Goal: Use online tool/utility: Utilize a website feature to perform a specific function

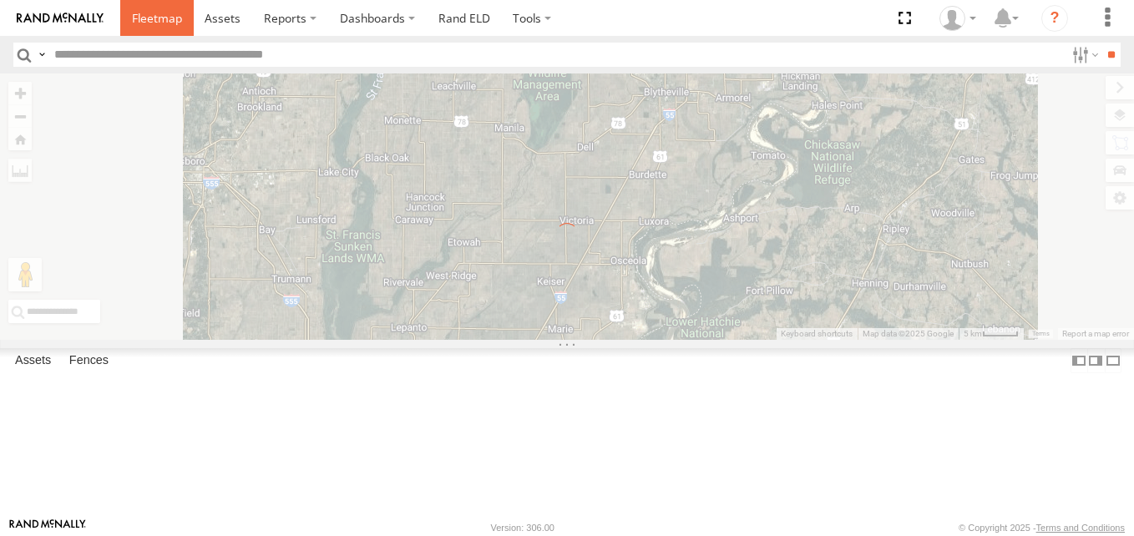
click at [153, 22] on span at bounding box center [157, 18] width 50 height 16
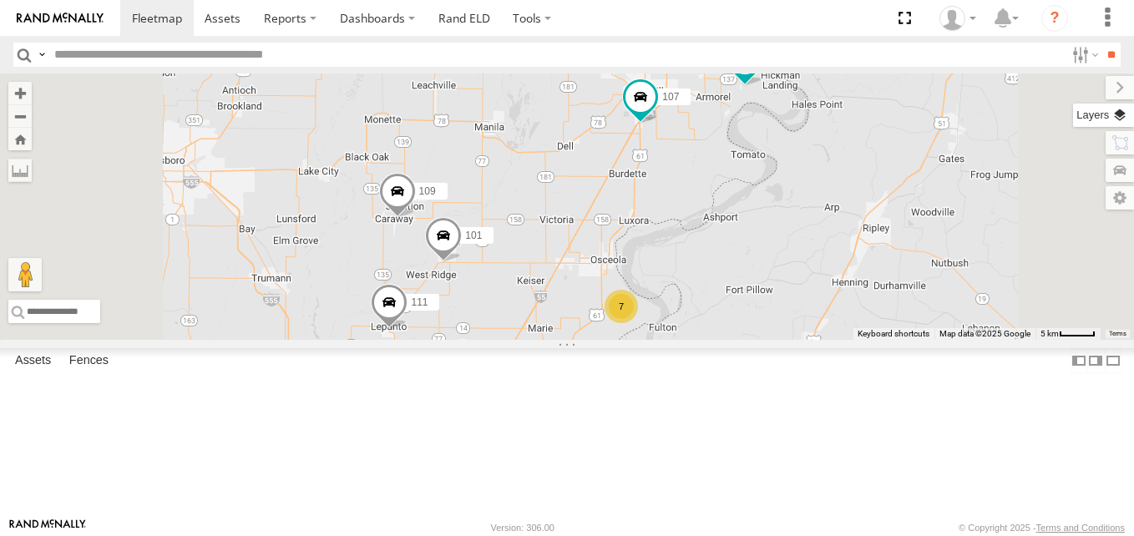
click at [1124, 109] on label at bounding box center [1103, 115] width 61 height 23
click at [0, 0] on span "Basemaps" at bounding box center [0, 0] width 0 height 0
click at [0, 0] on span "Satellite + Roadmap" at bounding box center [0, 0] width 0 height 0
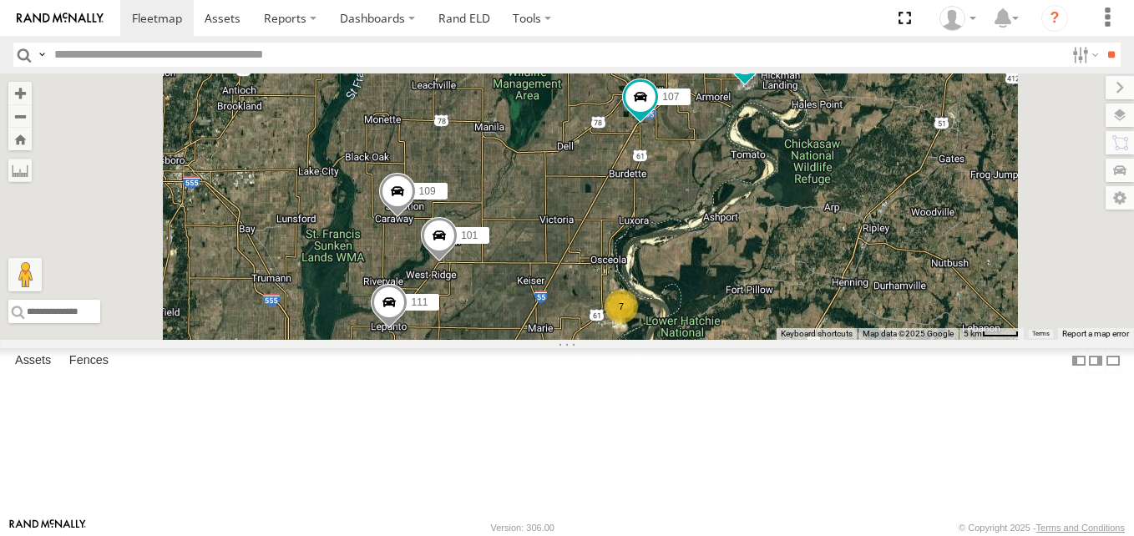
click at [0, 0] on span at bounding box center [0, 0] width 0 height 0
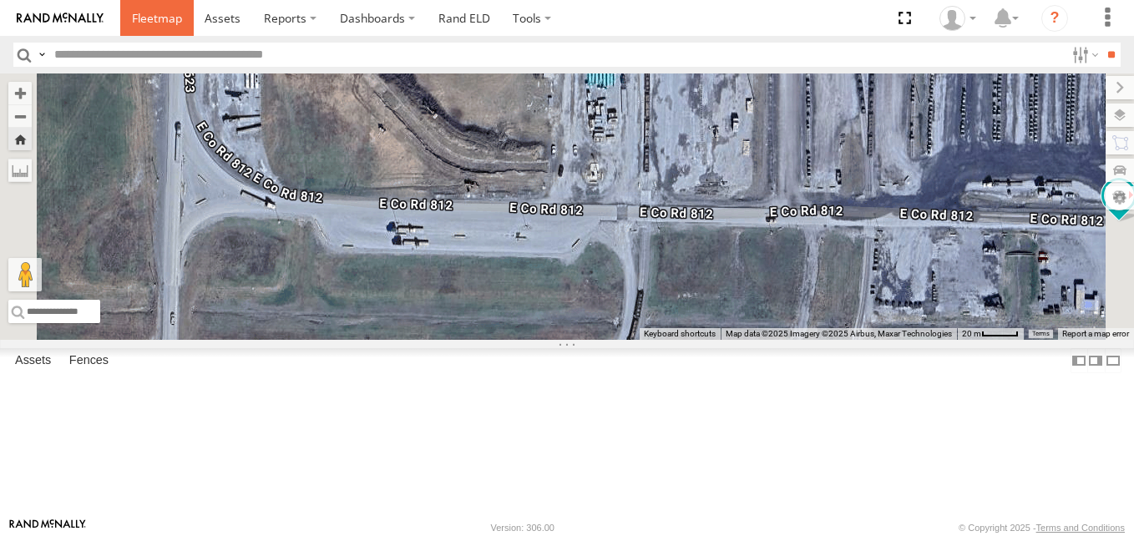
click at [158, 9] on link at bounding box center [156, 18] width 73 height 36
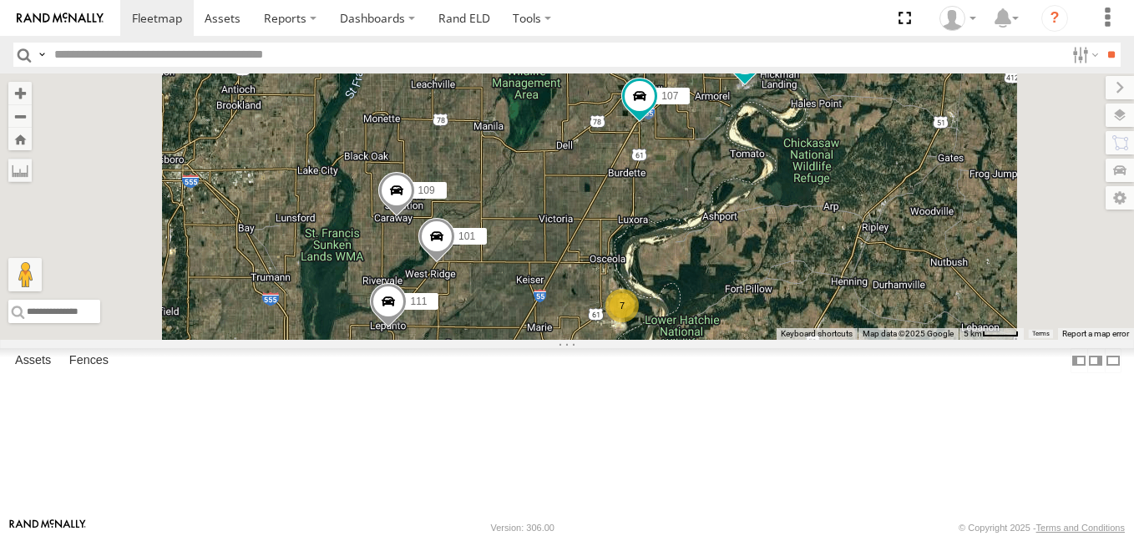
click at [455, 263] on span at bounding box center [436, 240] width 37 height 45
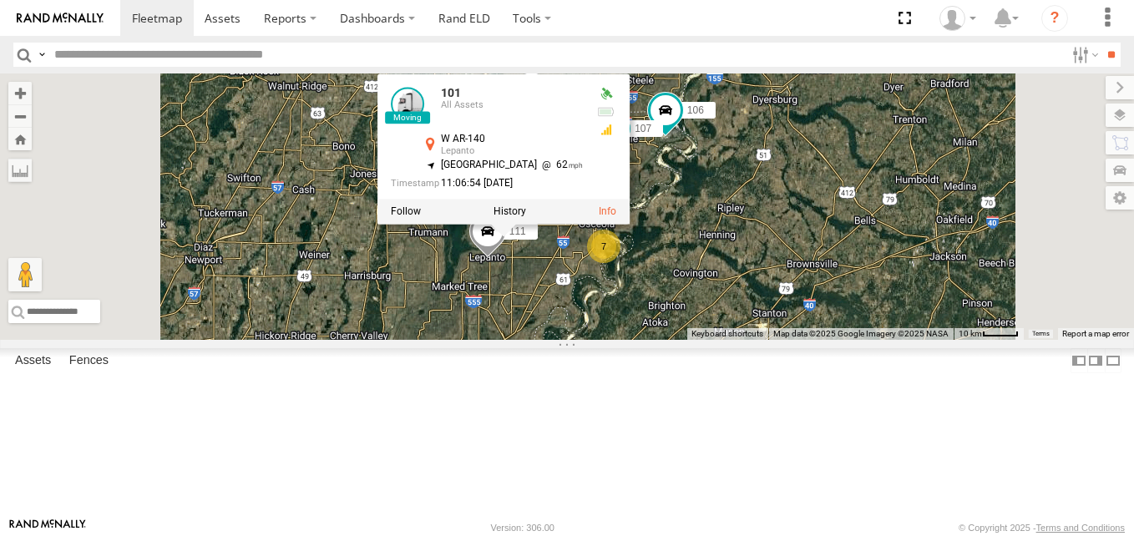
click at [0, 0] on span at bounding box center [0, 0] width 0 height 0
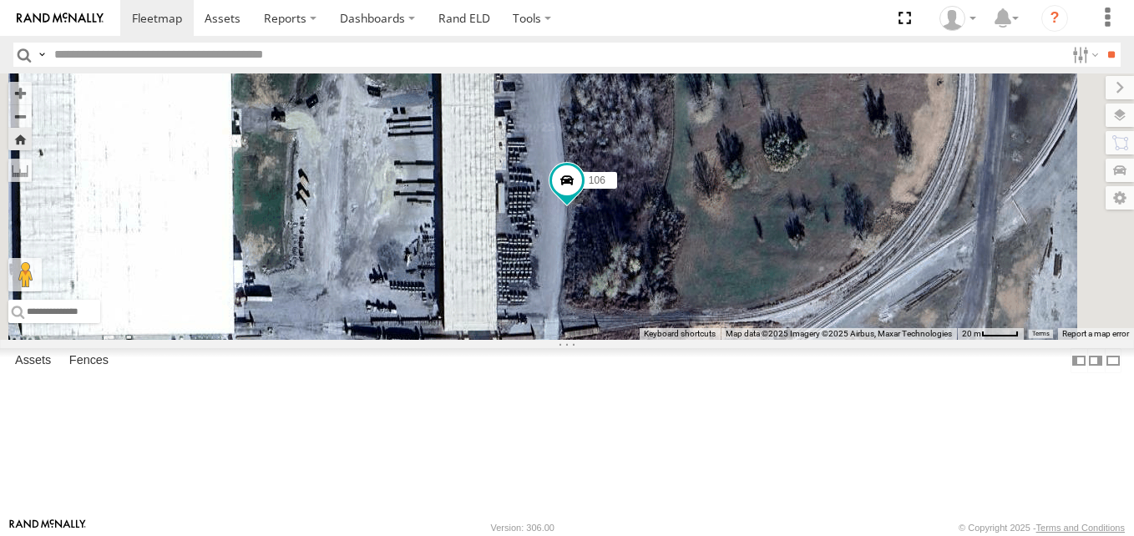
click at [0, 0] on span at bounding box center [0, 0] width 0 height 0
